Goal: Task Accomplishment & Management: Use online tool/utility

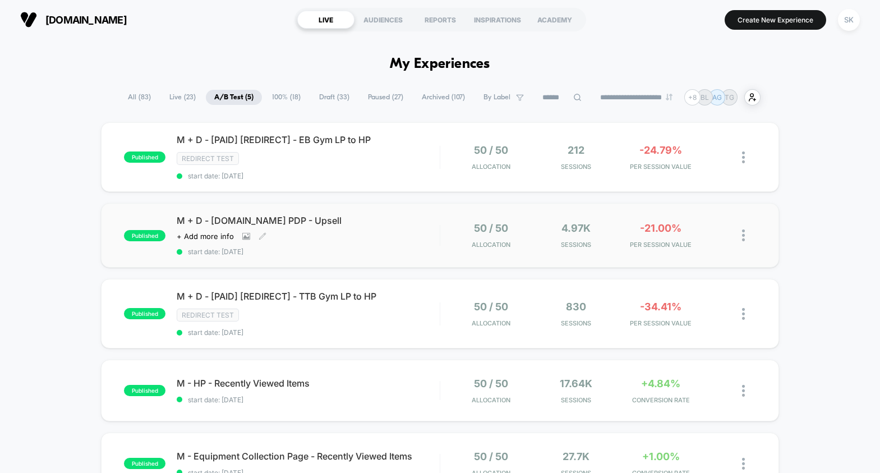
click at [346, 225] on div "M + D - [DOMAIN_NAME] PDP - Upsell Click to view images Click to edit experienc…" at bounding box center [308, 235] width 263 height 41
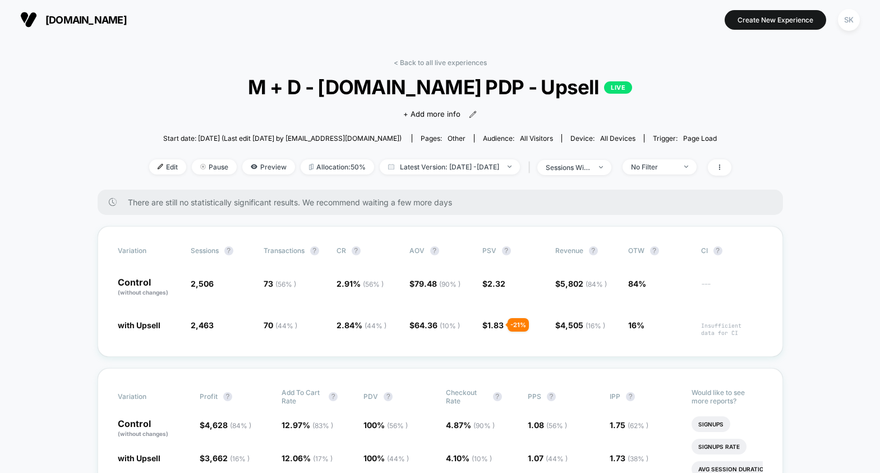
click at [676, 164] on div "No Filter" at bounding box center [653, 167] width 45 height 8
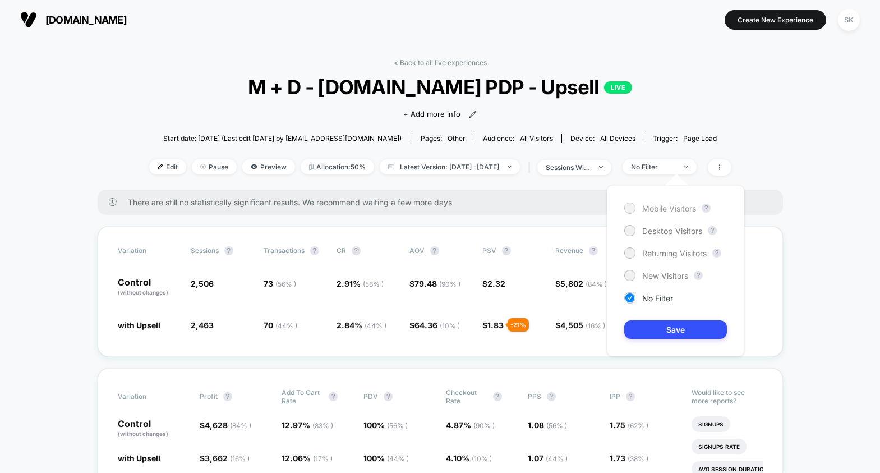
click at [665, 209] on span "Mobile Visitors" at bounding box center [669, 209] width 54 height 10
click at [657, 334] on button "Save" at bounding box center [675, 329] width 103 height 19
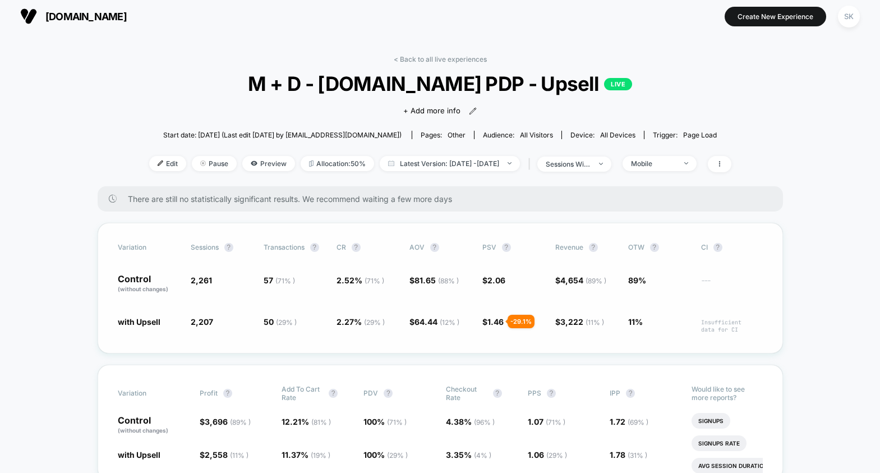
scroll to position [4, 0]
click at [675, 164] on div "Mobile" at bounding box center [653, 163] width 45 height 8
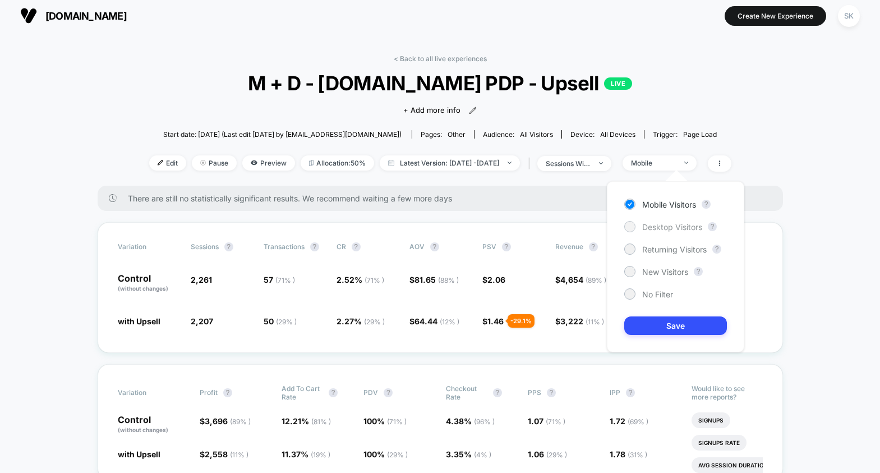
click at [665, 225] on span "Desktop Visitors" at bounding box center [672, 227] width 60 height 10
click at [643, 323] on button "Save" at bounding box center [675, 325] width 103 height 19
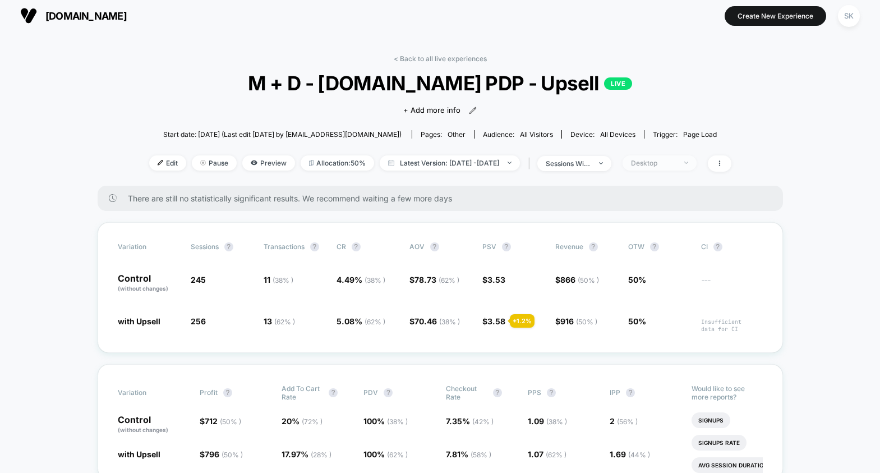
click at [676, 160] on div "Desktop" at bounding box center [653, 163] width 45 height 8
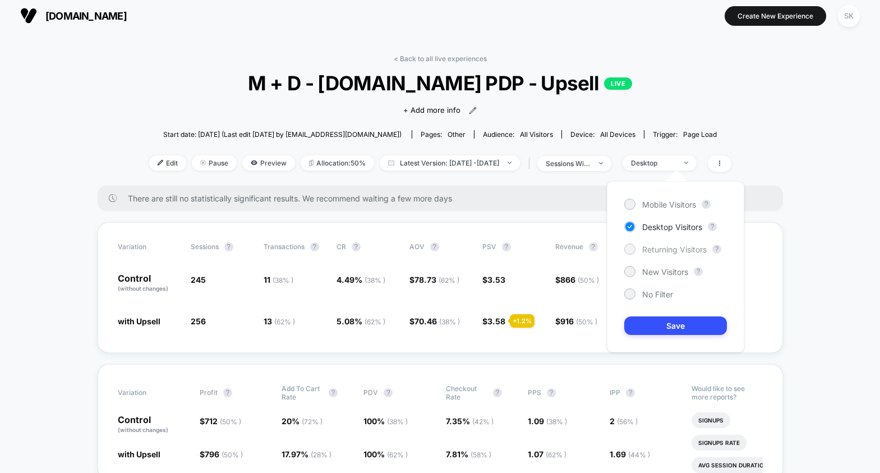
click at [668, 243] on div "Returning Visitors" at bounding box center [665, 248] width 82 height 11
click at [646, 321] on button "Save" at bounding box center [675, 325] width 103 height 19
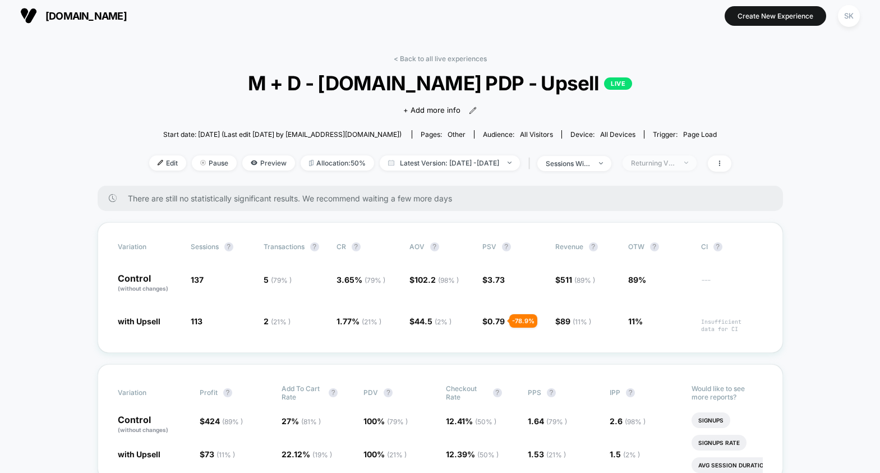
click at [676, 159] on div "Returning Visitors" at bounding box center [653, 163] width 45 height 8
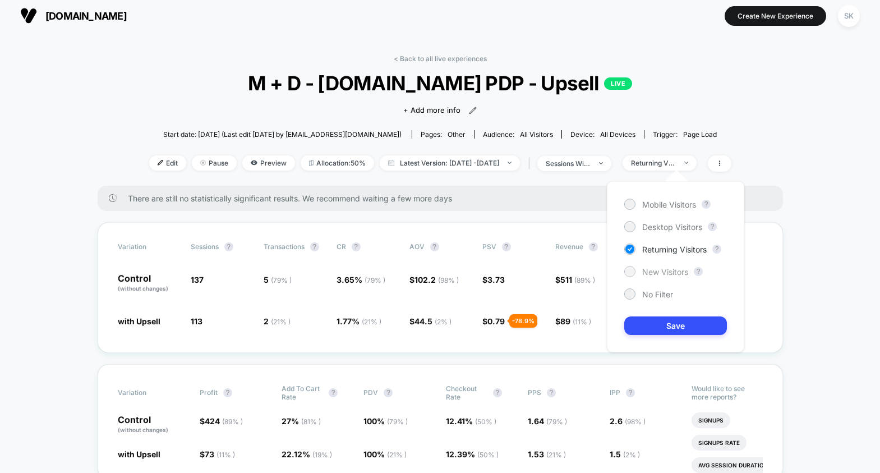
click at [662, 273] on span "New Visitors" at bounding box center [665, 272] width 46 height 10
click at [656, 331] on button "Save" at bounding box center [675, 325] width 103 height 19
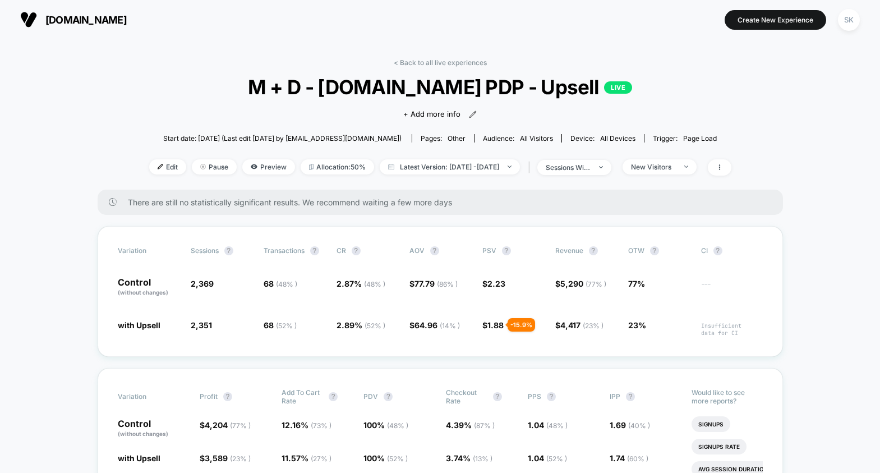
click at [439, 68] on div "< Back to all live experiences M + D - [DOMAIN_NAME] PDP - Upsell LIVE Click to…" at bounding box center [440, 123] width 582 height 131
click at [439, 62] on link "< Back to all live experiences" at bounding box center [440, 62] width 93 height 8
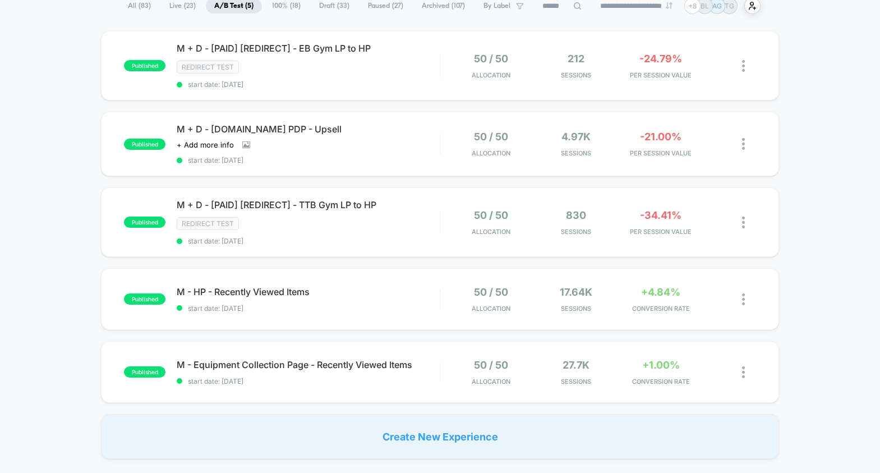
scroll to position [93, 0]
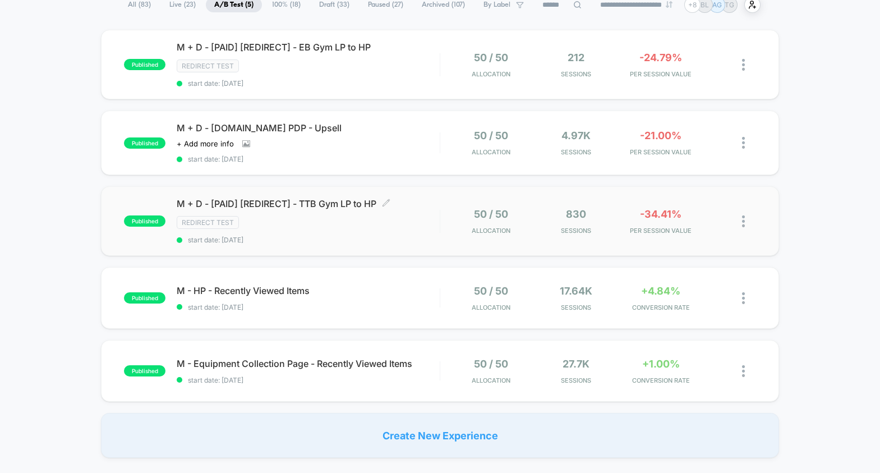
click at [415, 229] on div "M + D - [PAID] [REDIRECT] - TTB Gym LP to HP Click to edit experience details C…" at bounding box center [308, 221] width 263 height 46
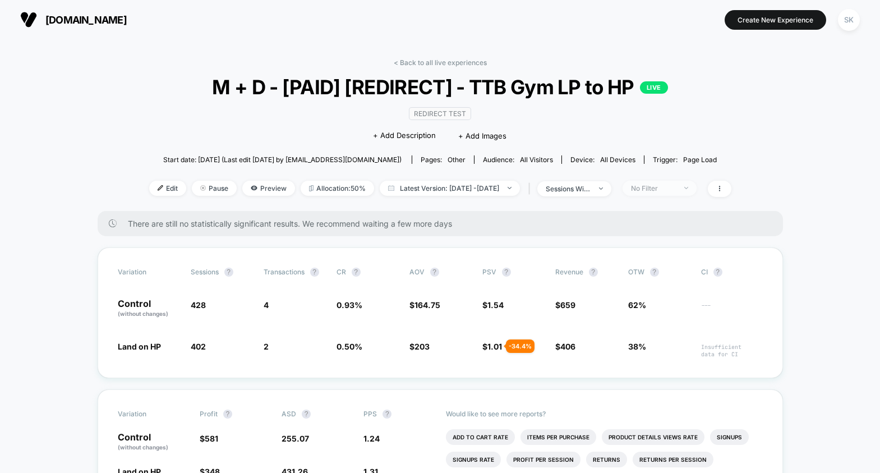
click at [673, 192] on span "No Filter" at bounding box center [660, 188] width 74 height 15
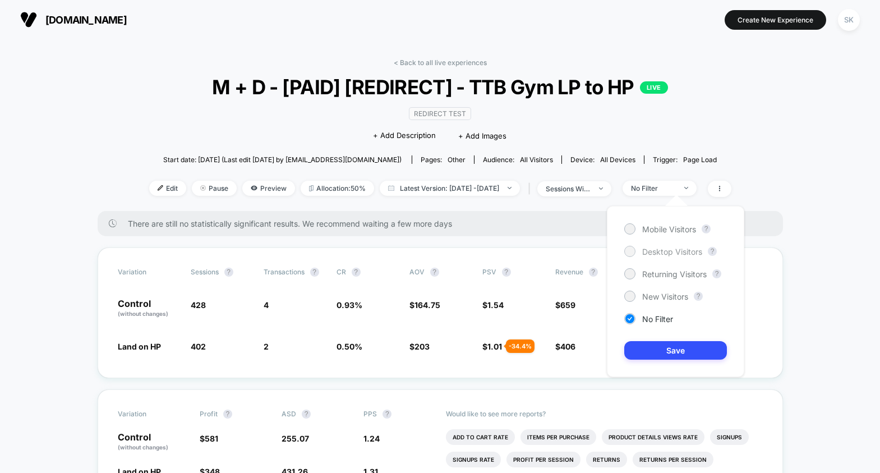
click at [656, 247] on span "Desktop Visitors" at bounding box center [672, 252] width 60 height 10
click at [651, 356] on button "Save" at bounding box center [675, 350] width 103 height 19
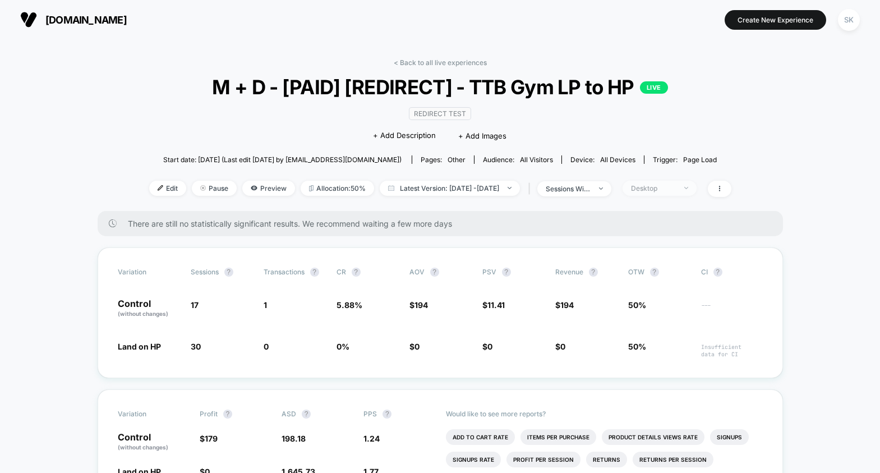
click at [662, 189] on div "Desktop" at bounding box center [653, 188] width 45 height 8
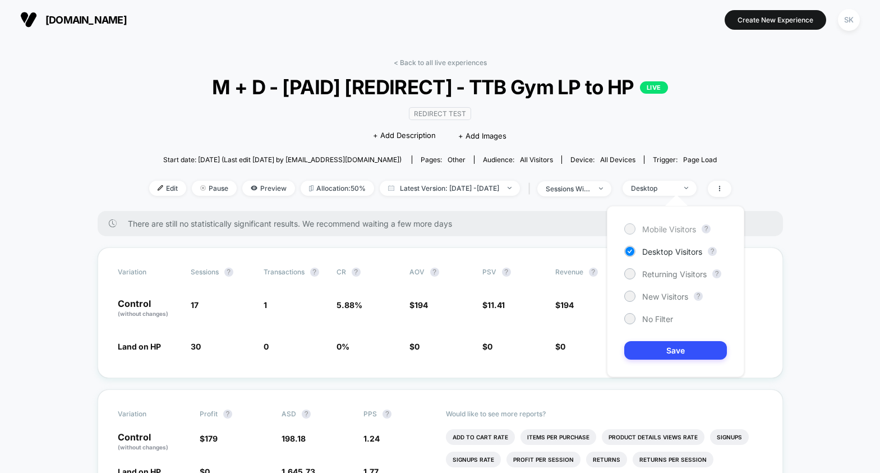
click at [658, 226] on span "Mobile Visitors" at bounding box center [669, 229] width 54 height 10
click at [651, 349] on button "Save" at bounding box center [675, 350] width 103 height 19
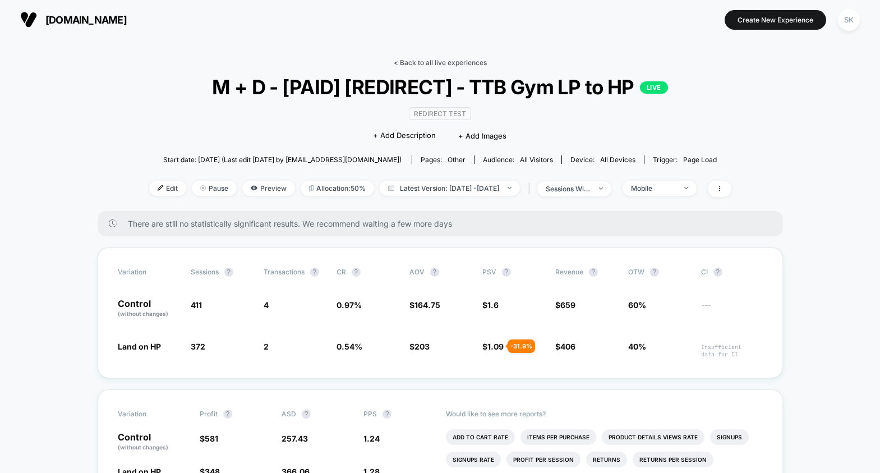
click at [427, 62] on link "< Back to all live experiences" at bounding box center [440, 62] width 93 height 8
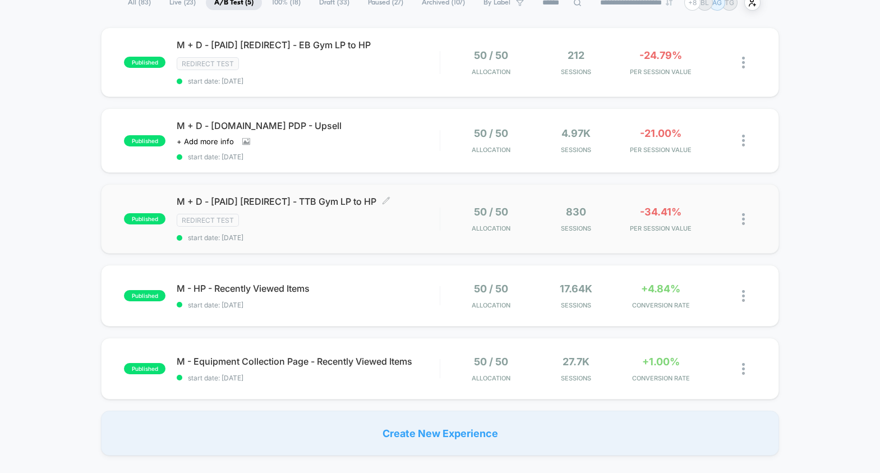
scroll to position [95, 0]
click at [360, 310] on div "published M - HP - Recently Viewed Items start date: [DATE] 50 / 50 Allocation …" at bounding box center [440, 295] width 678 height 62
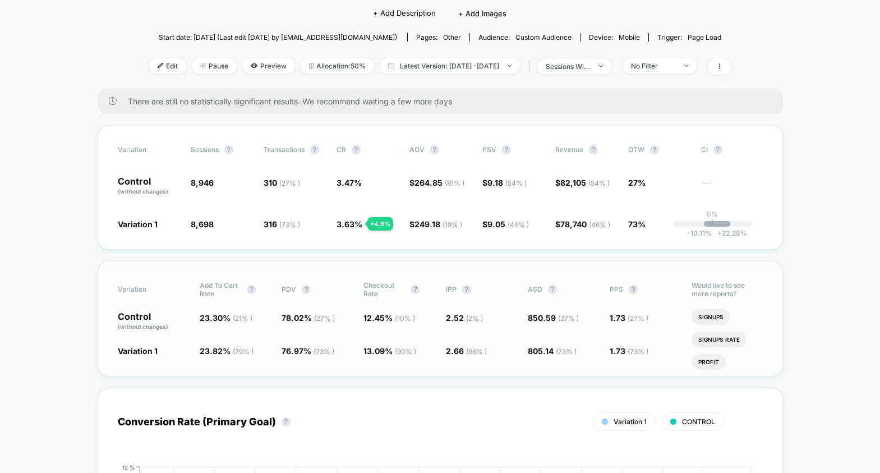
scroll to position [102, 0]
